Goal: Information Seeking & Learning: Learn about a topic

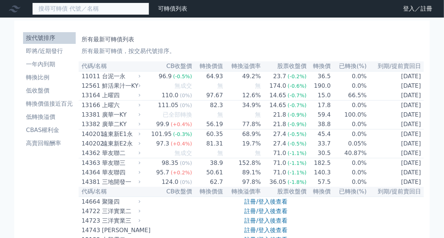
click at [99, 14] on input at bounding box center [90, 9] width 117 height 12
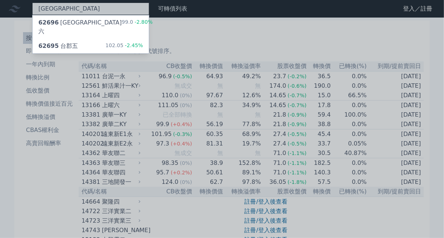
type input "[GEOGRAPHIC_DATA]"
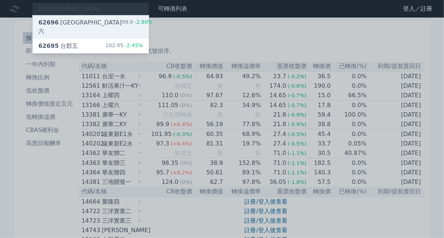
click at [106, 25] on div "62696 台郡六 99.0 -2.80%" at bounding box center [91, 26] width 116 height 23
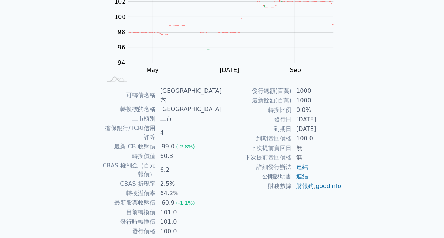
scroll to position [101, 0]
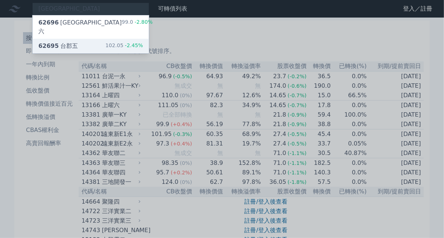
click at [69, 42] on div "62695 [GEOGRAPHIC_DATA]五" at bounding box center [57, 46] width 39 height 9
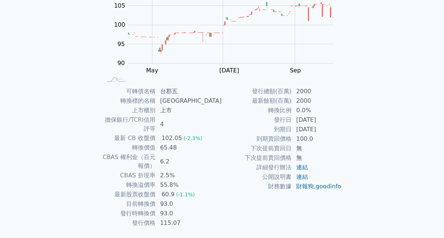
scroll to position [101, 0]
